Goal: Task Accomplishment & Management: Manage account settings

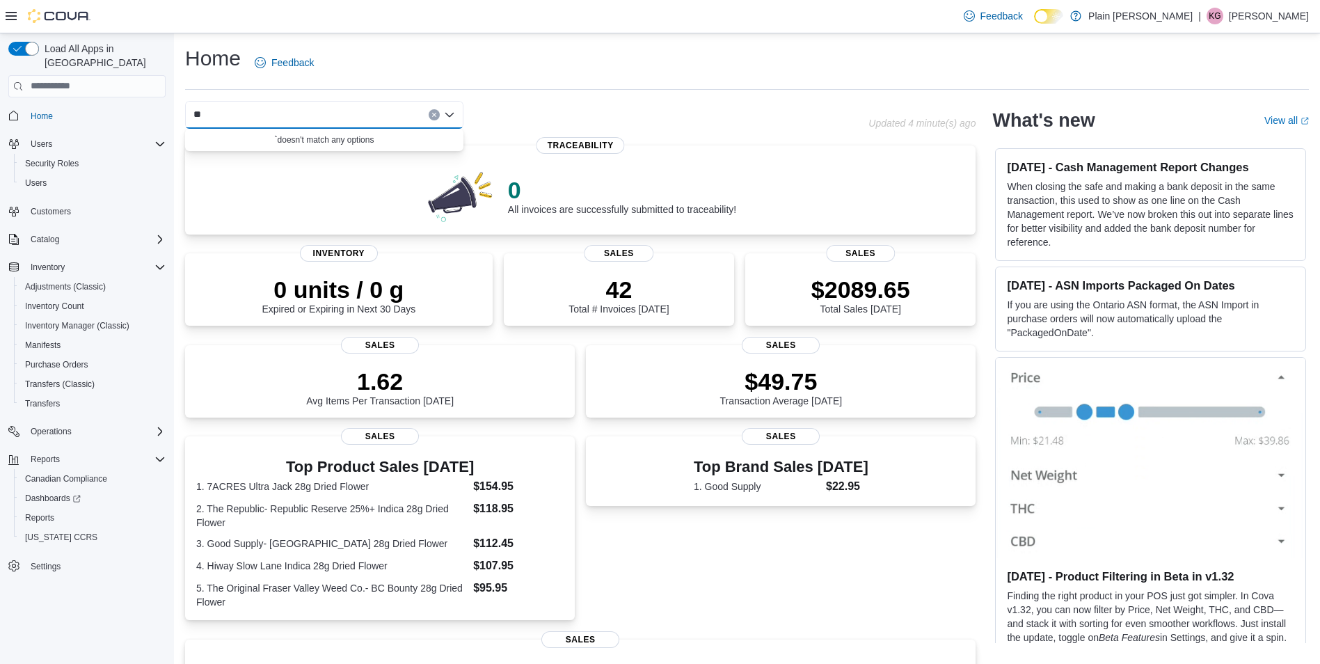
click at [436, 114] on icon "Clear input" at bounding box center [434, 115] width 6 height 6
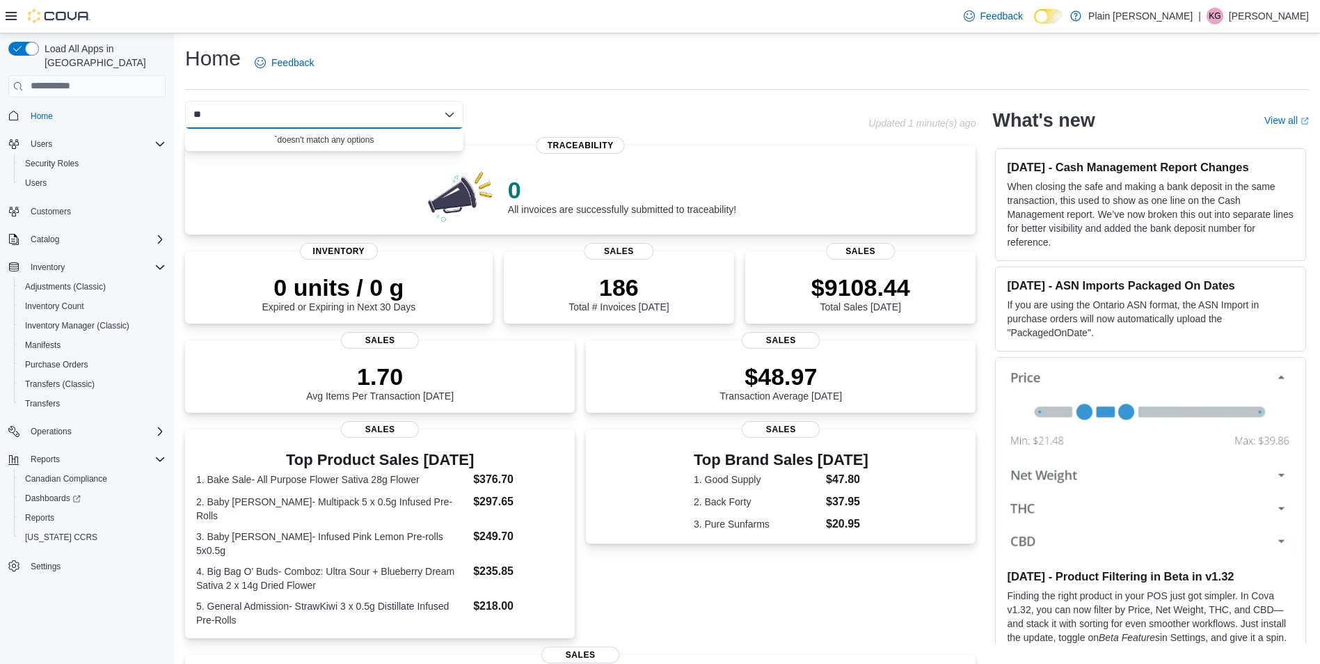
click at [231, 117] on div "*" at bounding box center [324, 115] width 278 height 28
click at [231, 114] on div "*" at bounding box center [324, 115] width 278 height 28
type input "*"
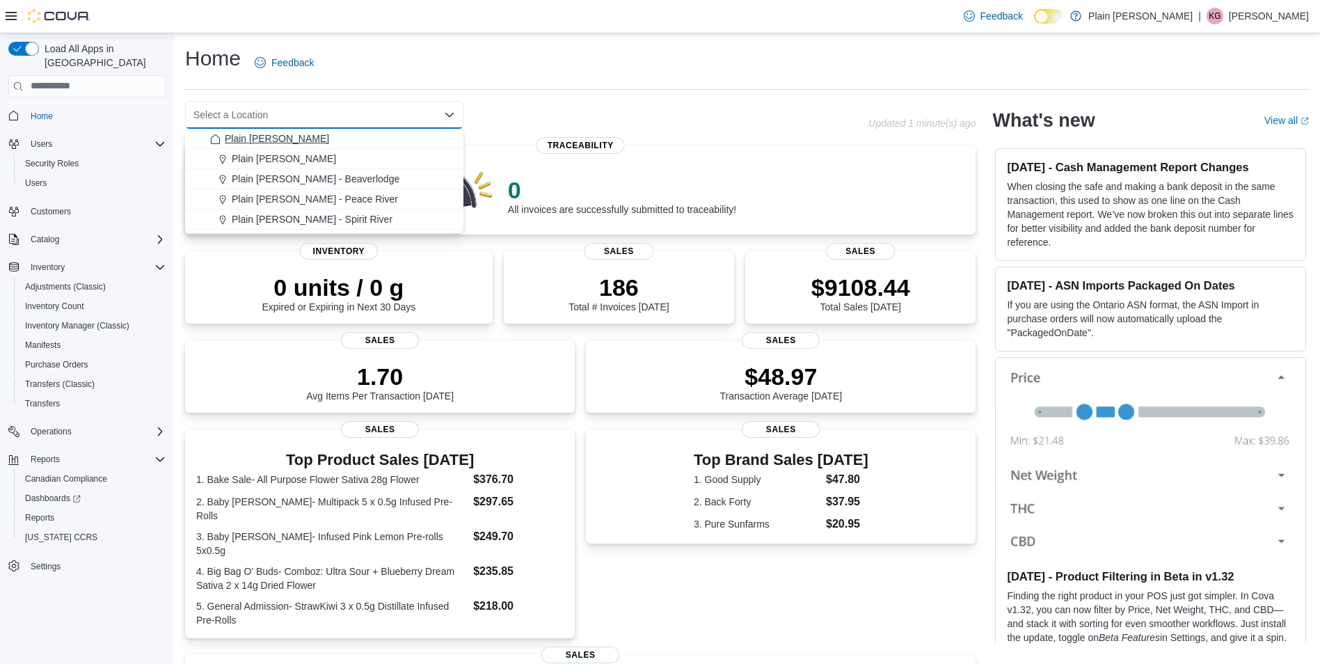
click at [288, 138] on span "Plain [PERSON_NAME]" at bounding box center [277, 139] width 104 height 14
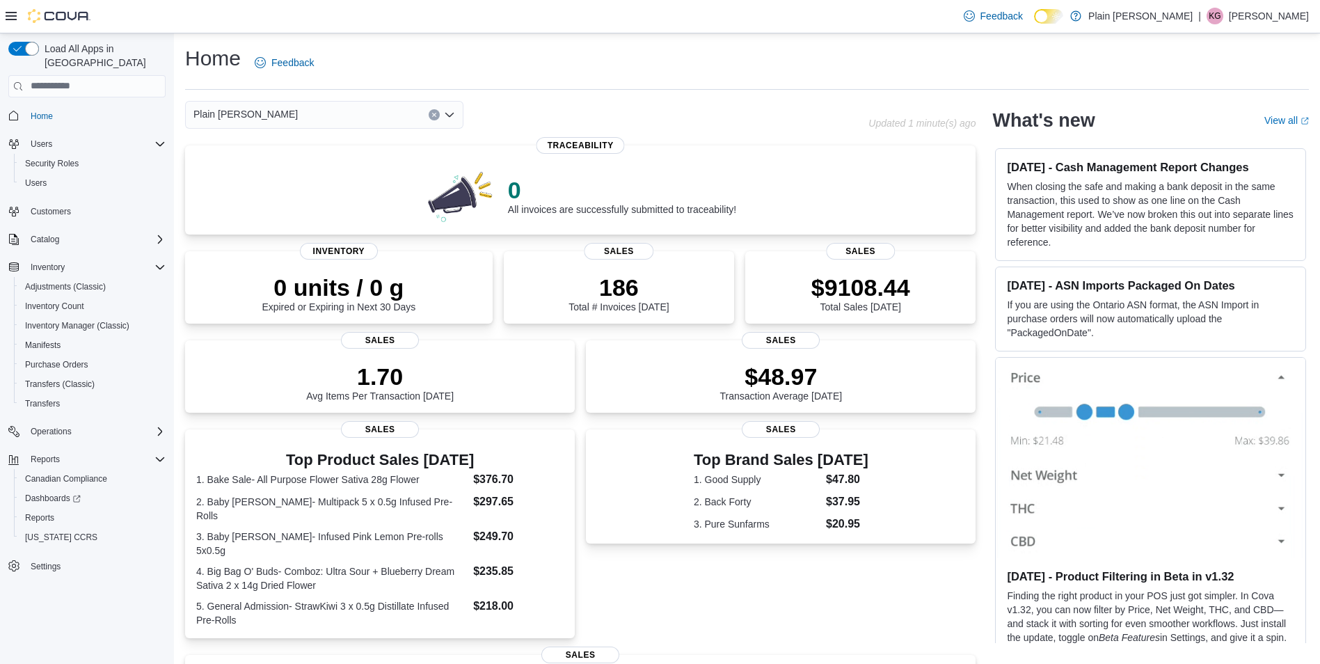
click at [317, 116] on div "Plain [PERSON_NAME]" at bounding box center [324, 115] width 278 height 28
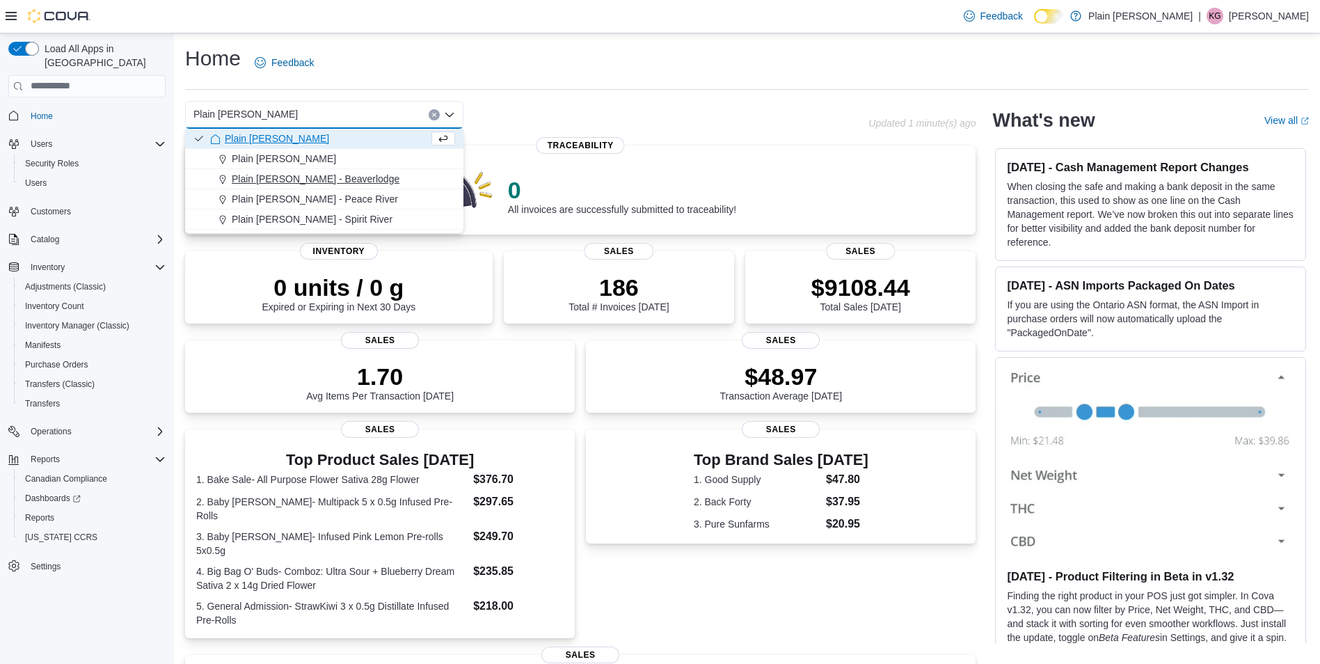
click at [333, 177] on span "Plain [PERSON_NAME] - Beaverlodge" at bounding box center [316, 179] width 168 height 14
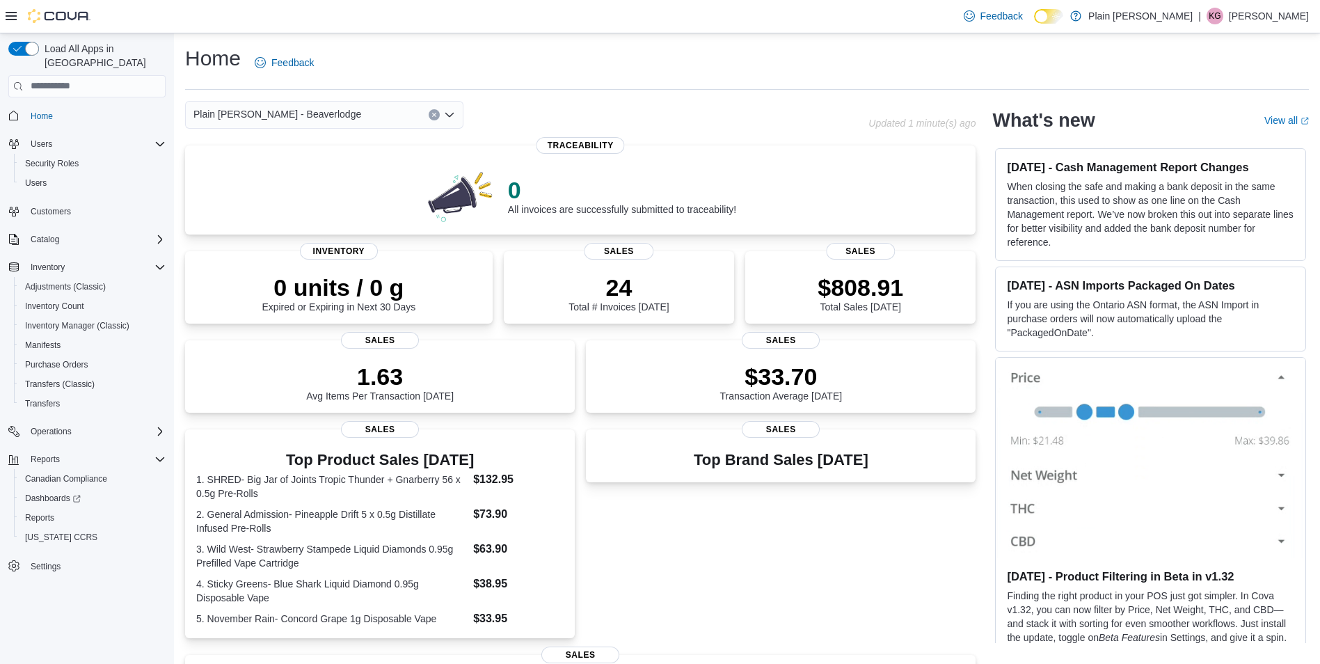
click at [332, 118] on div "Plain [PERSON_NAME] - Beaverlodge" at bounding box center [324, 115] width 278 height 28
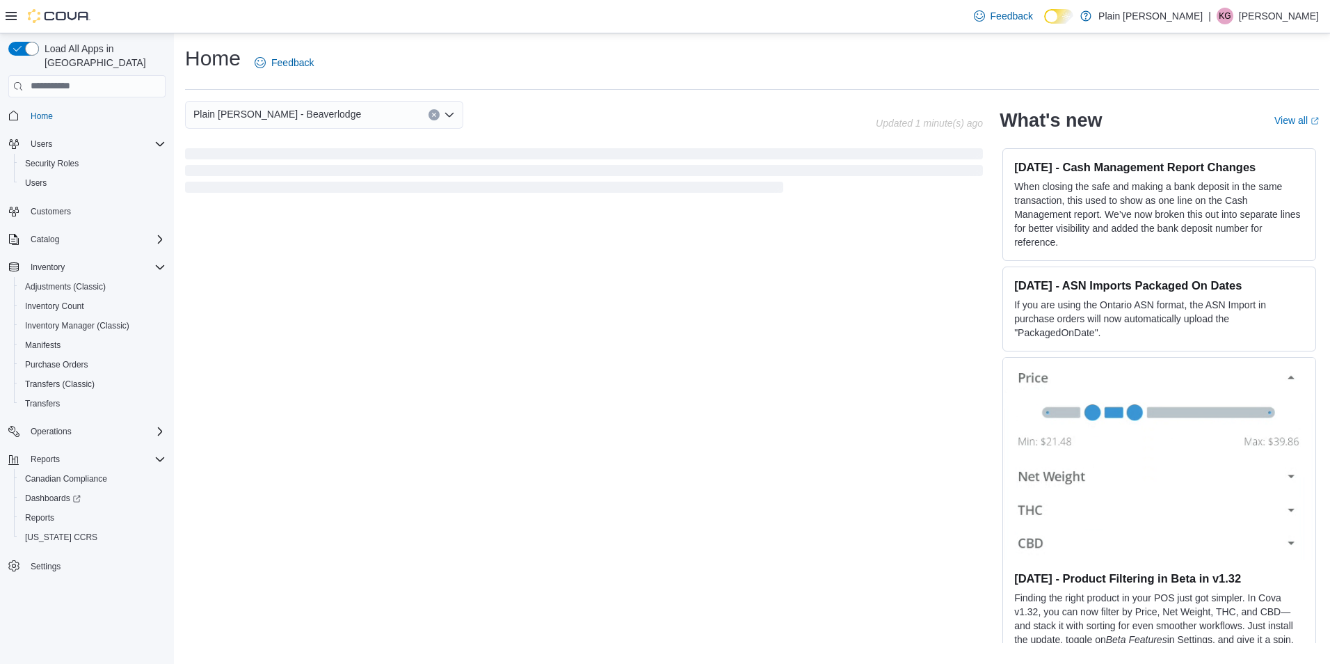
click at [279, 109] on span "Plain [PERSON_NAME] - Beaverlodge" at bounding box center [277, 114] width 168 height 17
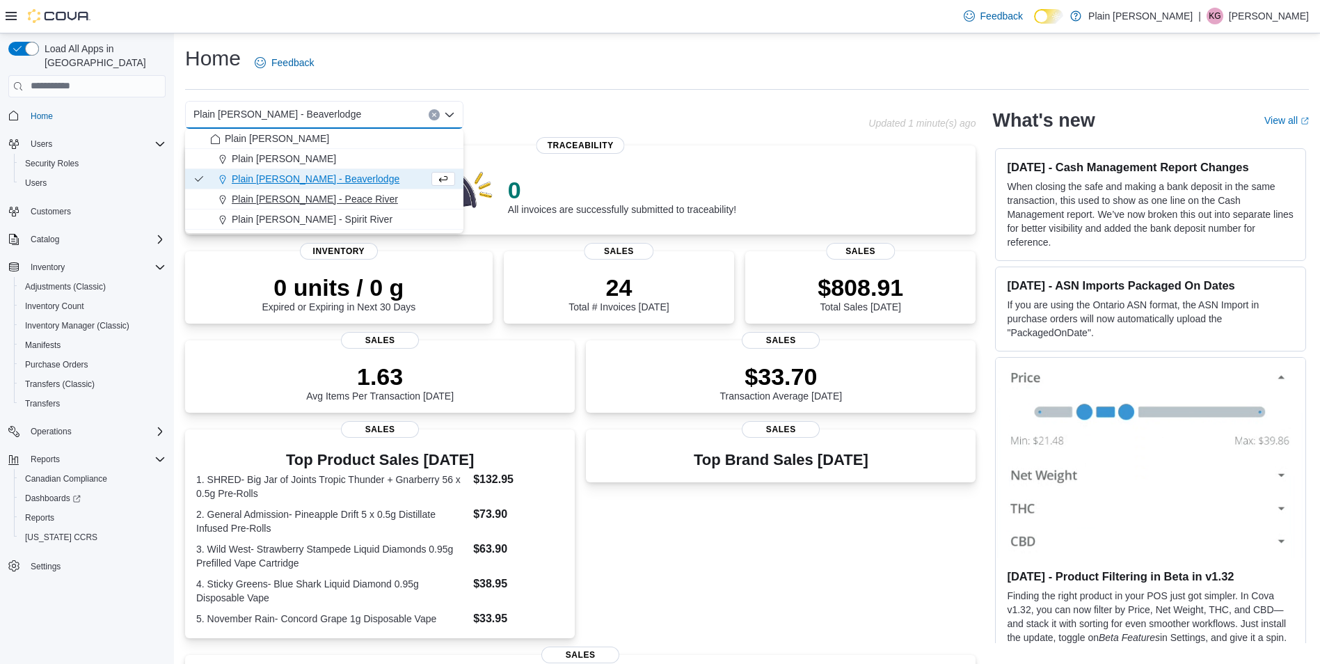
click at [315, 196] on span "Plain [PERSON_NAME] - Peace River" at bounding box center [315, 199] width 166 height 14
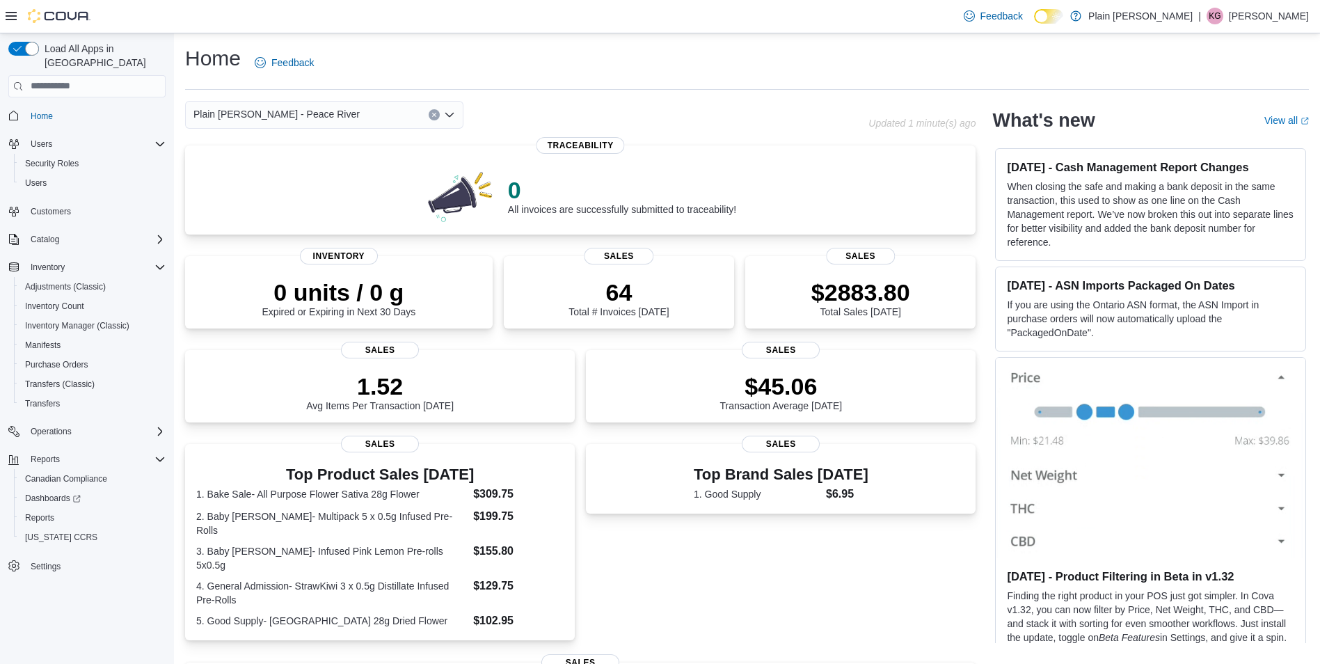
click at [341, 118] on div "Plain [PERSON_NAME] - Peace River" at bounding box center [324, 115] width 278 height 28
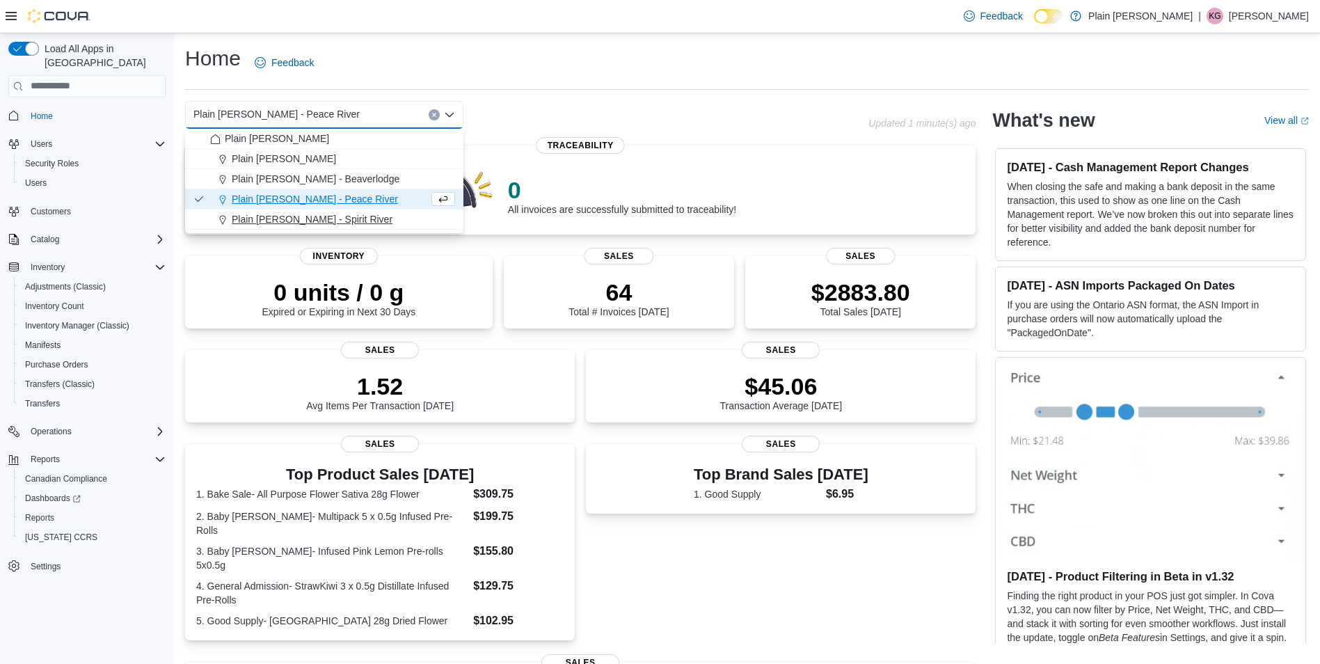
click at [315, 216] on span "Plain [PERSON_NAME] - Spirit River" at bounding box center [312, 219] width 161 height 14
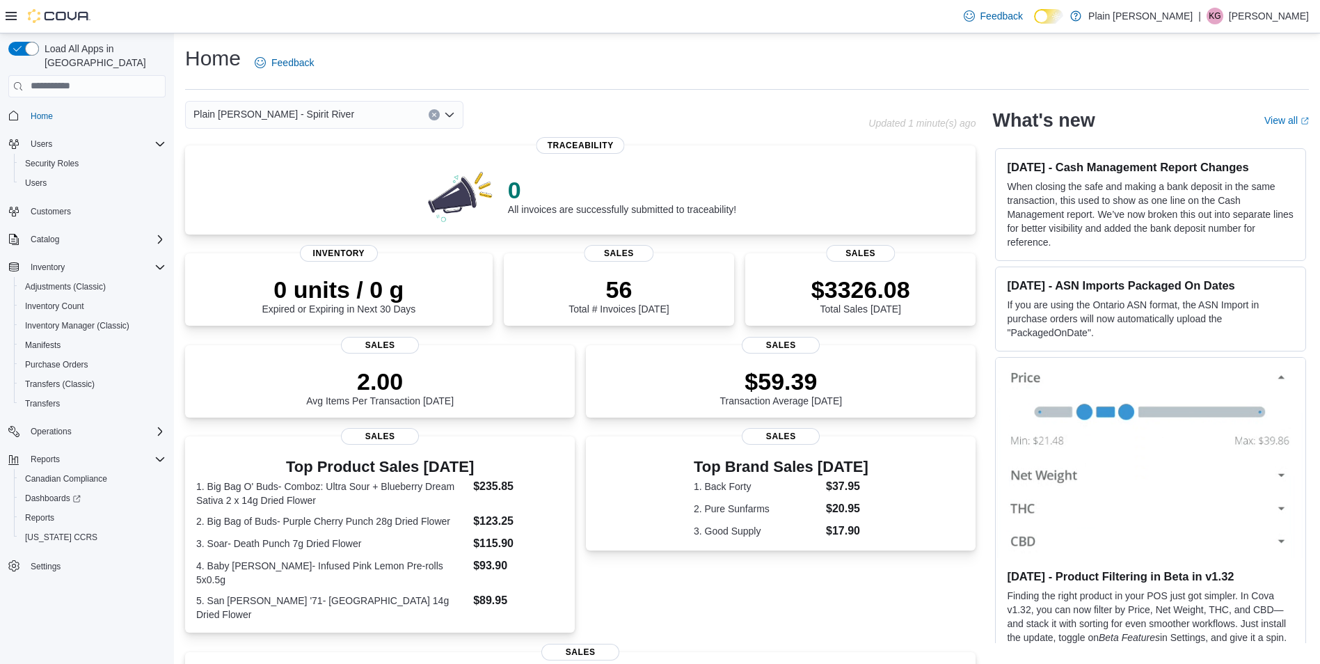
click at [341, 122] on div "Plain [PERSON_NAME] - Spirit River Combo box. Selected. Plain [PERSON_NAME] - S…" at bounding box center [324, 115] width 278 height 28
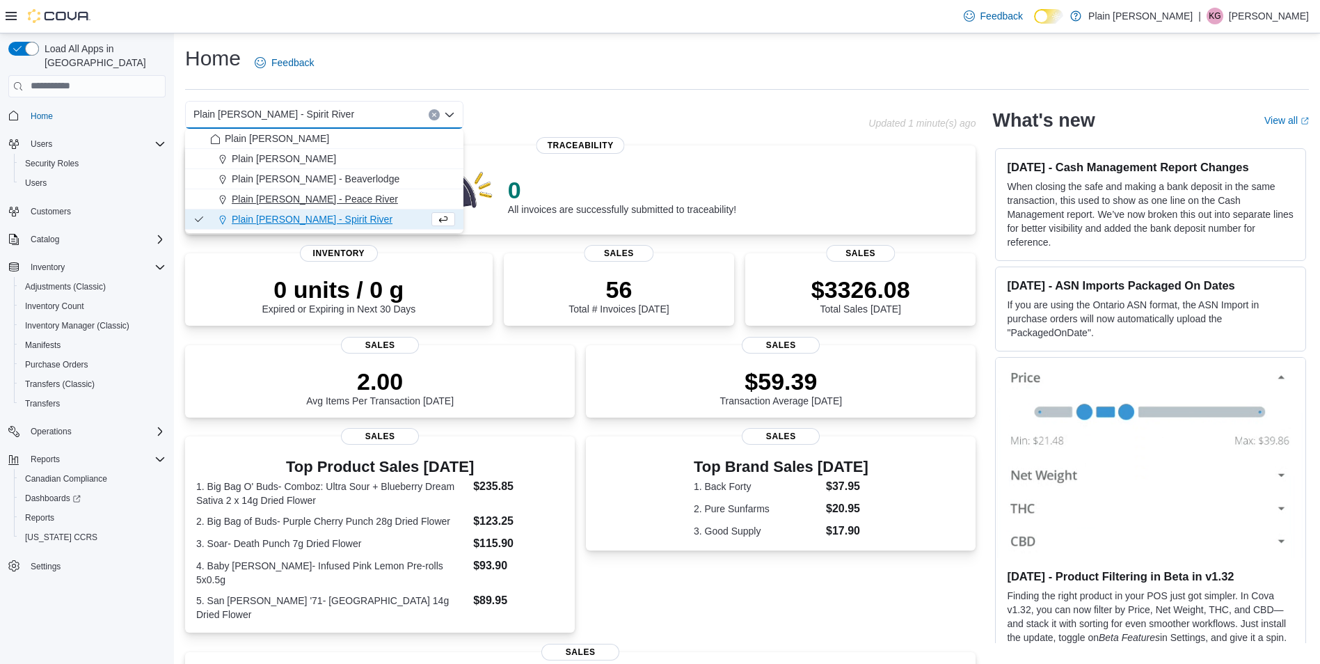
click at [325, 202] on span "Plain [PERSON_NAME] - Peace River" at bounding box center [315, 199] width 166 height 14
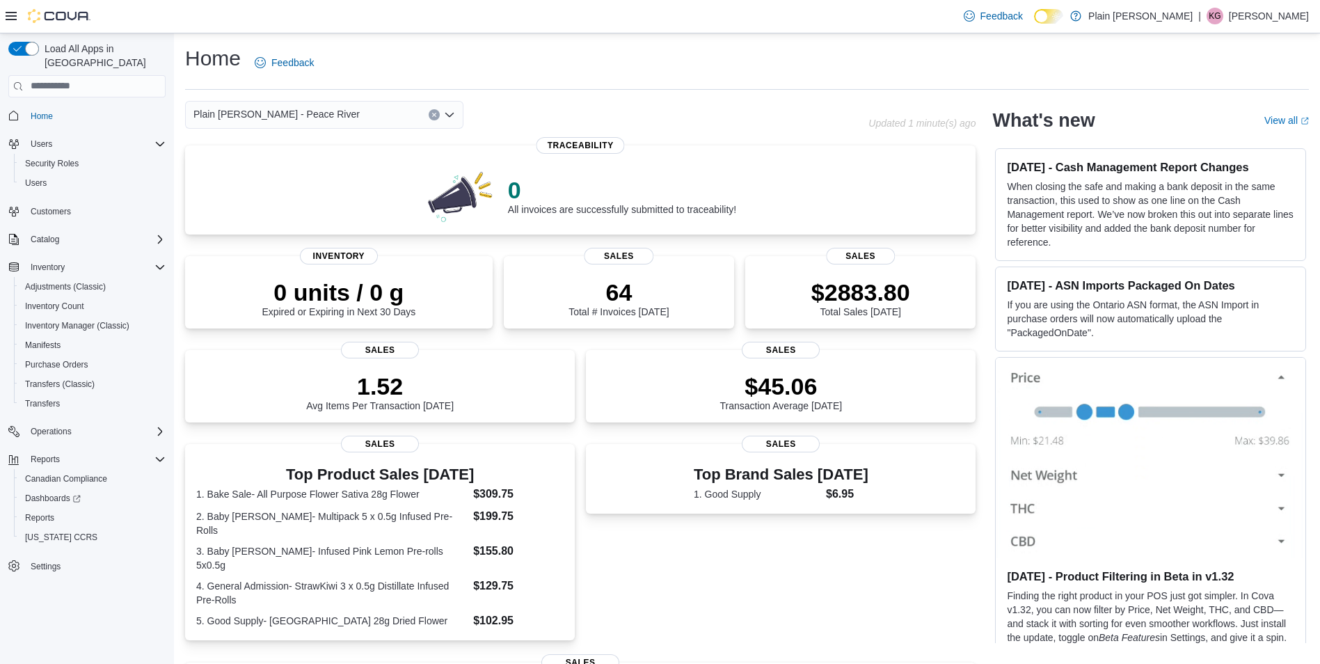
click at [292, 117] on span "Plain [PERSON_NAME] - Peace River" at bounding box center [276, 114] width 166 height 17
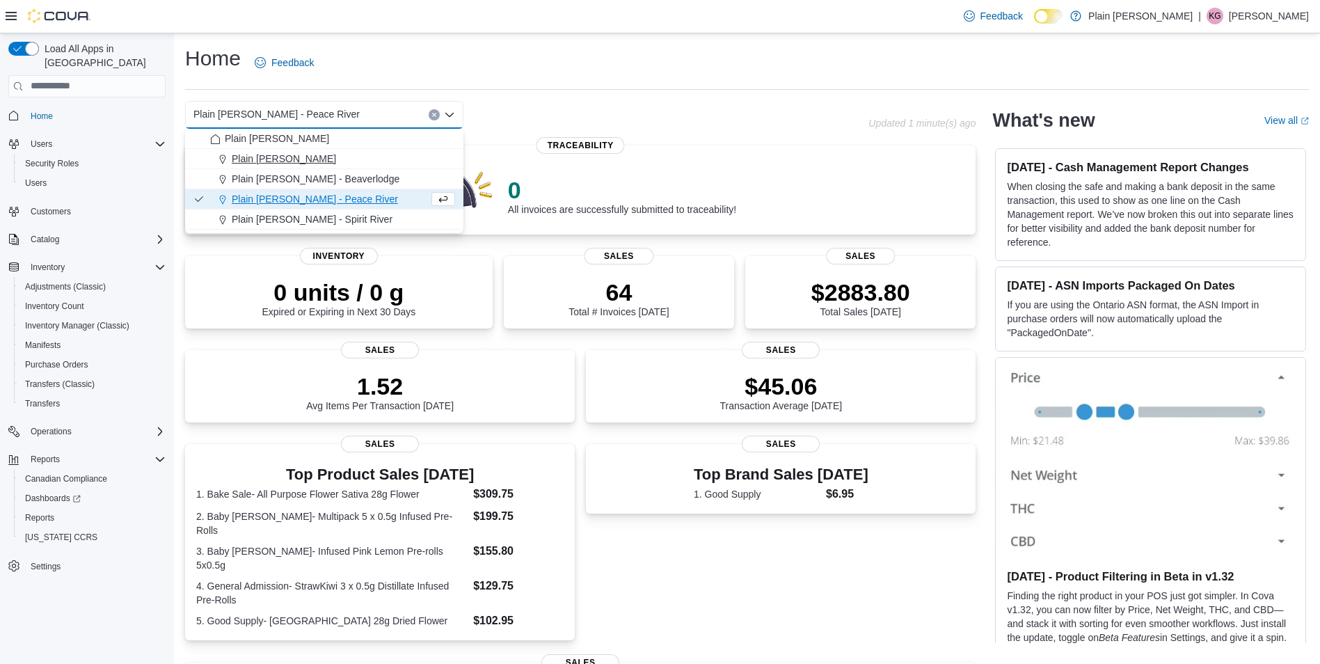
click at [315, 159] on div "Plain [PERSON_NAME]" at bounding box center [332, 159] width 245 height 14
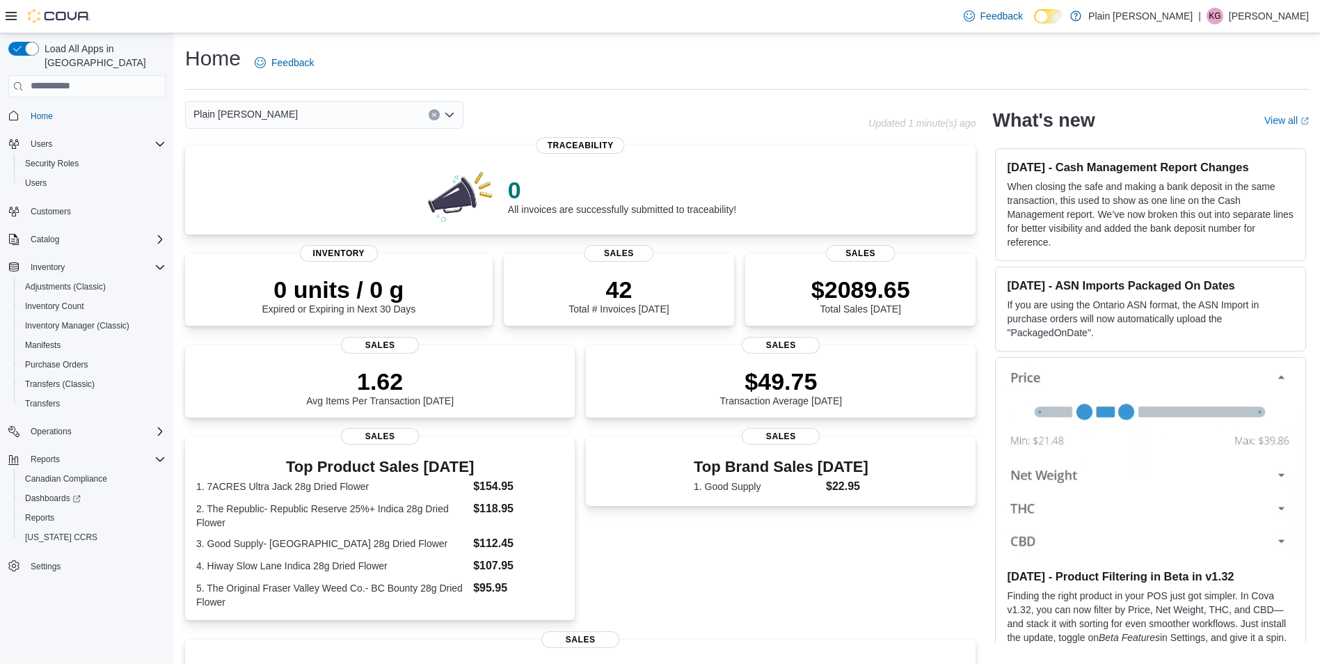
drag, startPoint x: 1255, startPoint y: 20, endPoint x: 1255, endPoint y: 11, distance: 9.0
click at [1255, 11] on div "Feedback Dark Mode Plain [PERSON_NAME] | KG [PERSON_NAME]" at bounding box center [1133, 16] width 351 height 28
drag, startPoint x: 1255, startPoint y: 11, endPoint x: 1250, endPoint y: 22, distance: 11.5
click at [1250, 22] on p "[PERSON_NAME]" at bounding box center [1269, 16] width 80 height 17
click at [1232, 137] on span "Sign Out" at bounding box center [1219, 136] width 38 height 14
